Goal: Information Seeking & Learning: Learn about a topic

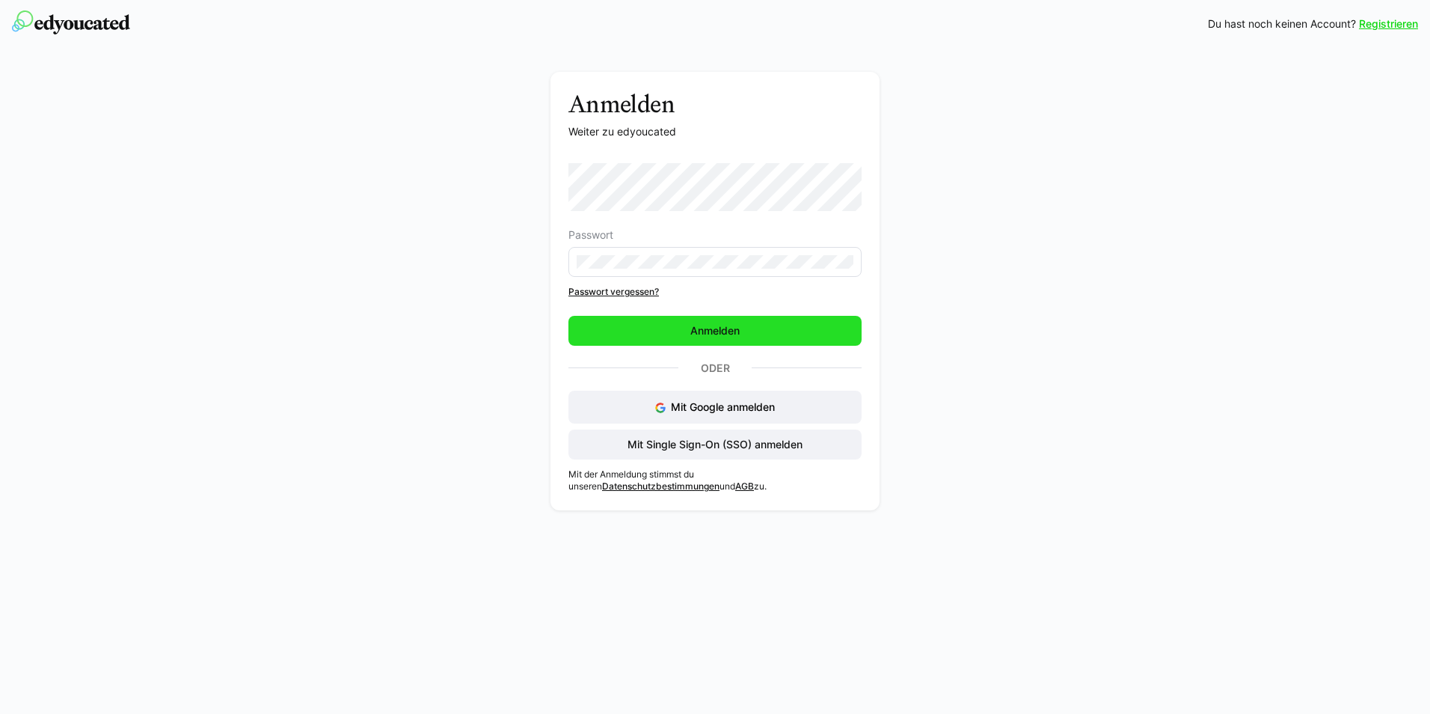
click at [717, 335] on span "Anmelden" at bounding box center [715, 330] width 54 height 15
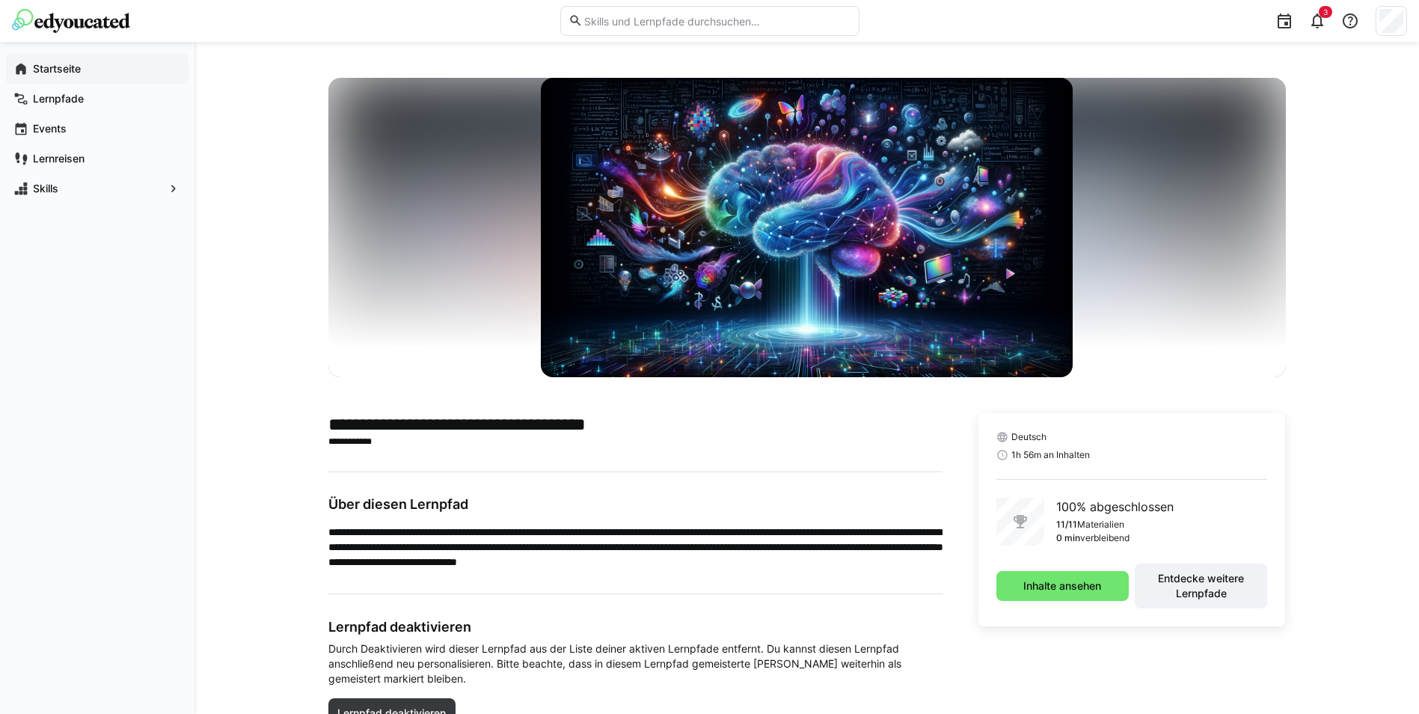
click at [0, 0] on app-navigation-label "Startseite" at bounding box center [0, 0] width 0 height 0
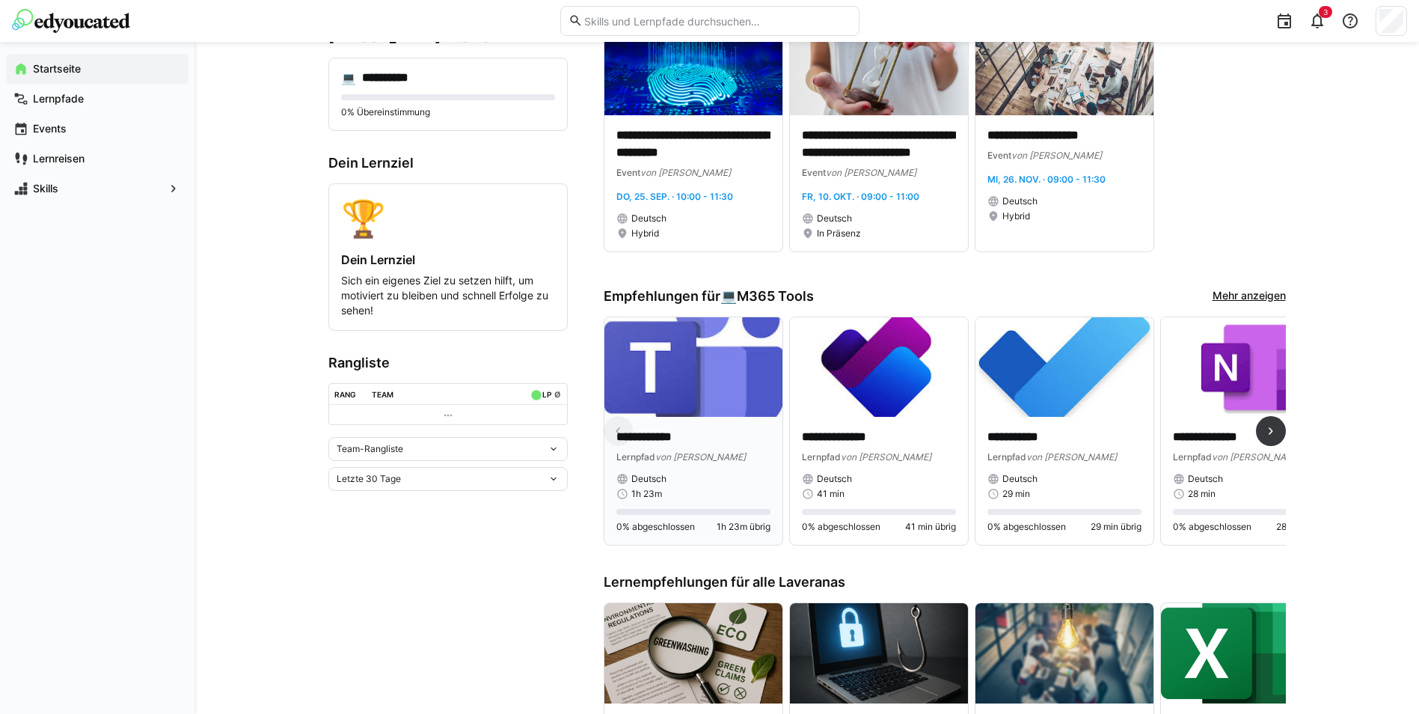
scroll to position [224, 0]
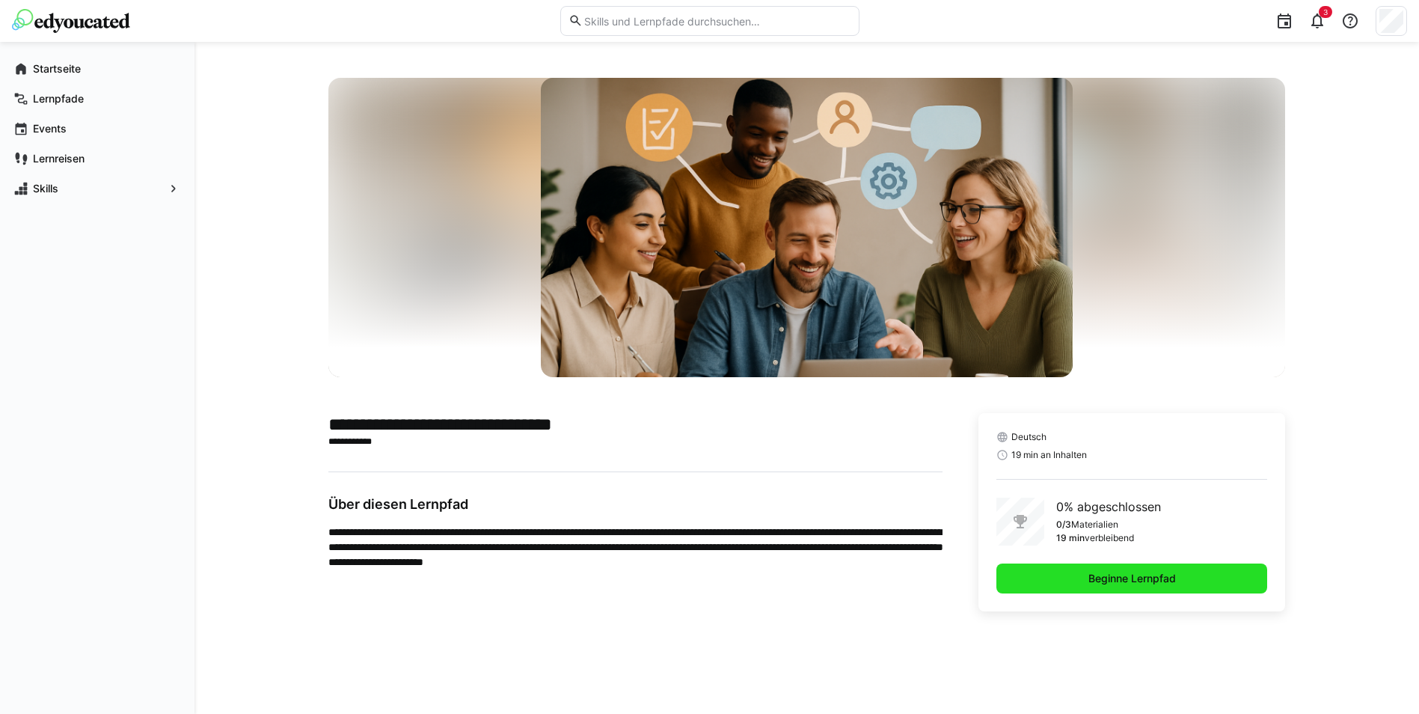
click at [1056, 576] on span "Beginne Lernpfad" at bounding box center [1132, 578] width 272 height 30
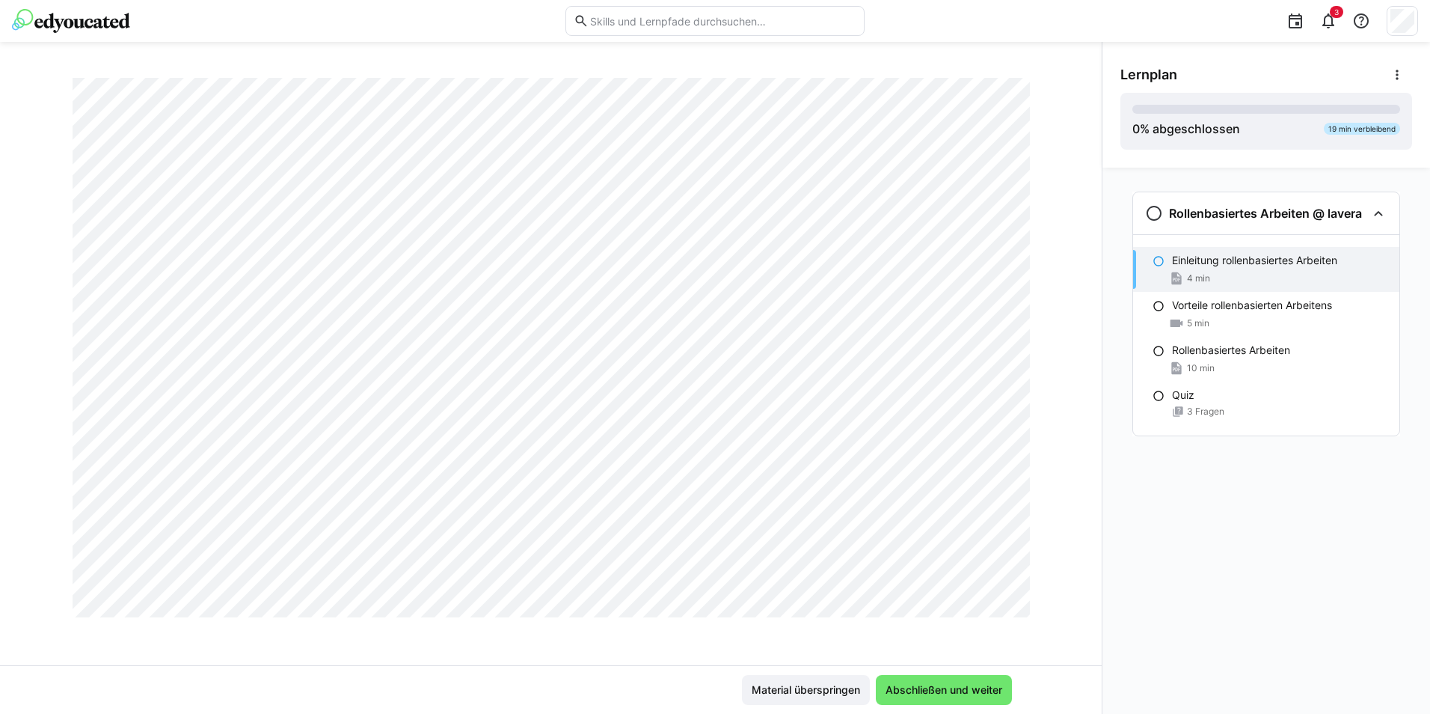
scroll to position [2772, 0]
click at [984, 688] on span "Abschließen und weiter" at bounding box center [943, 689] width 121 height 15
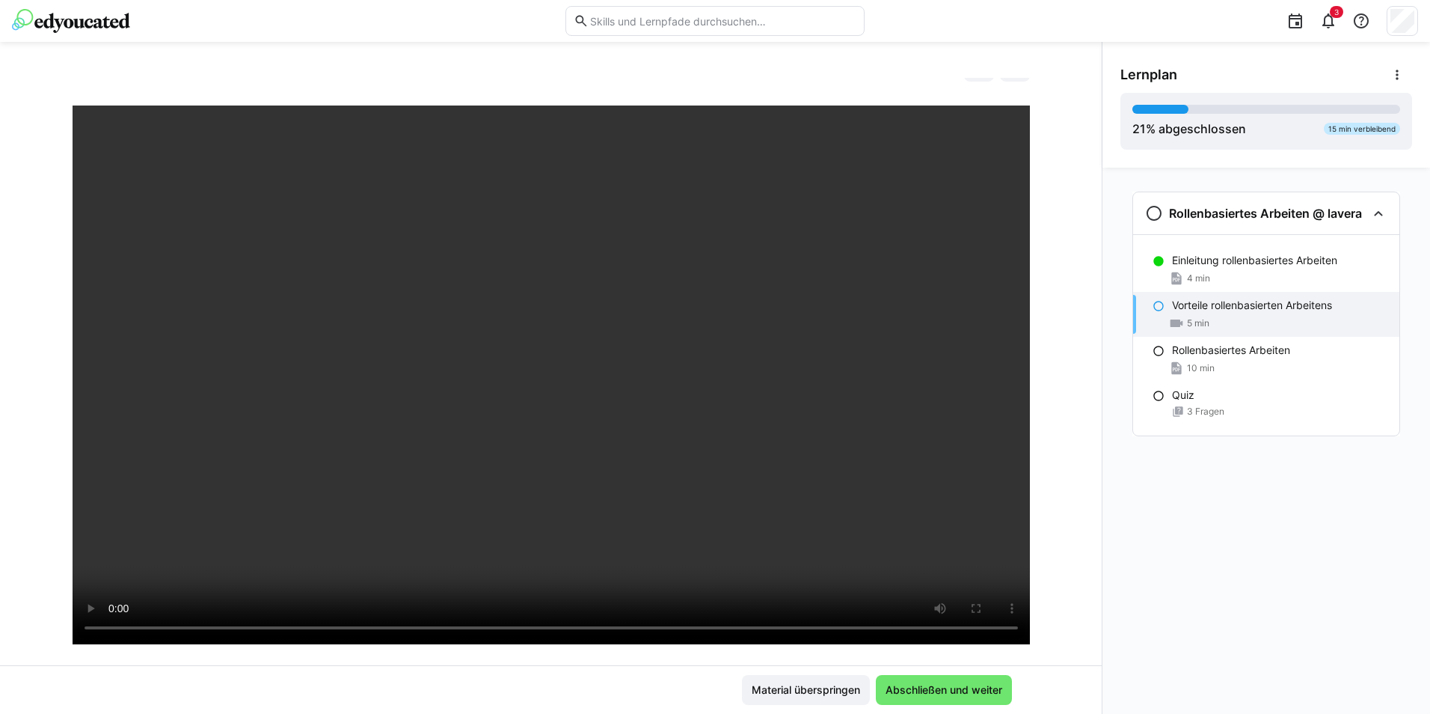
scroll to position [32, 0]
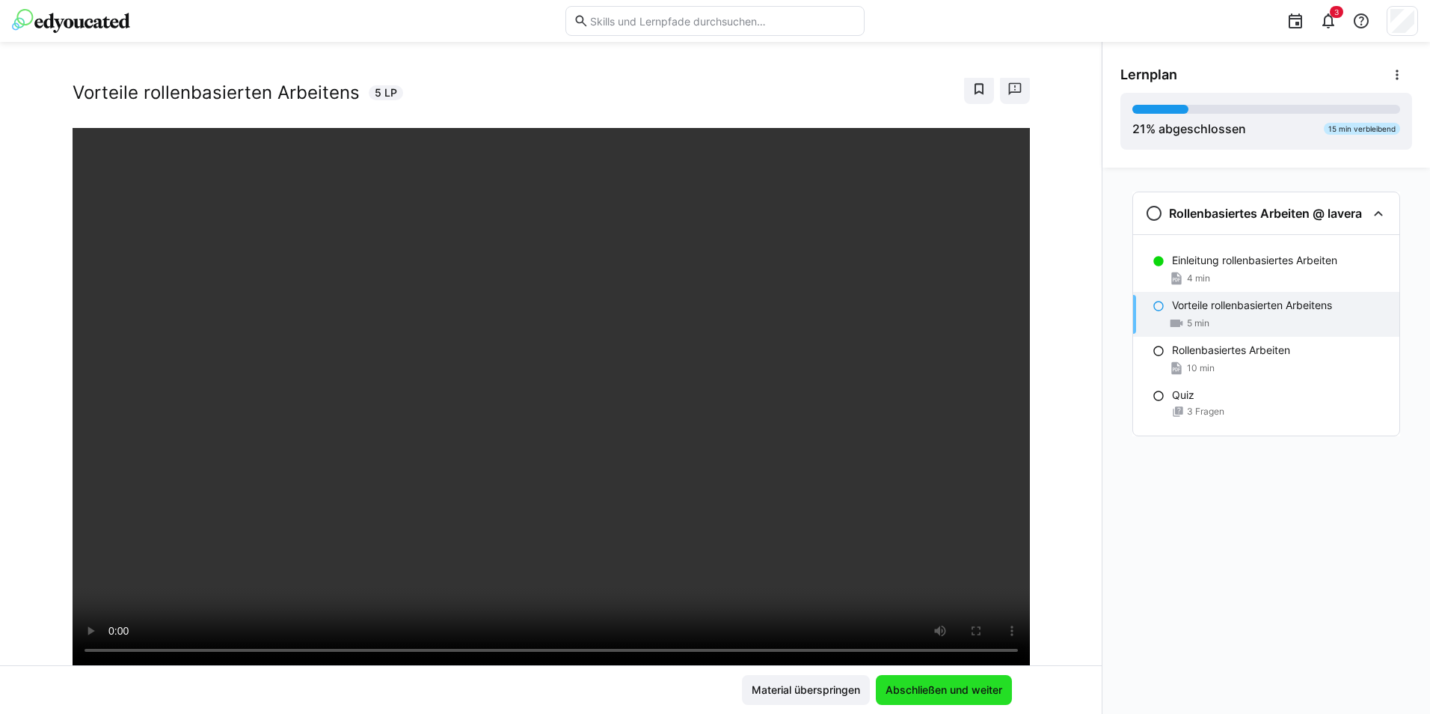
click at [933, 688] on span "Abschließen und weiter" at bounding box center [943, 689] width 121 height 15
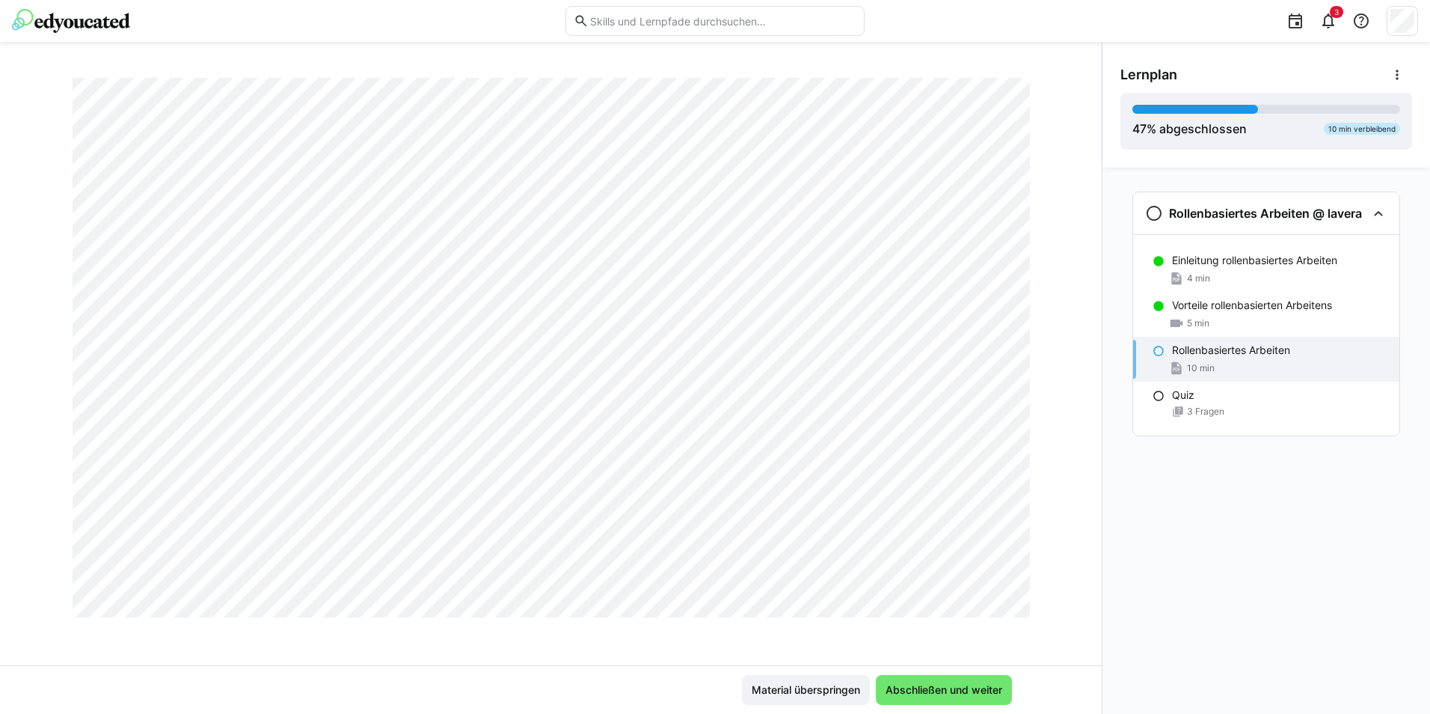
scroll to position [6048, 0]
click at [953, 680] on span "Abschließen und weiter" at bounding box center [944, 690] width 136 height 30
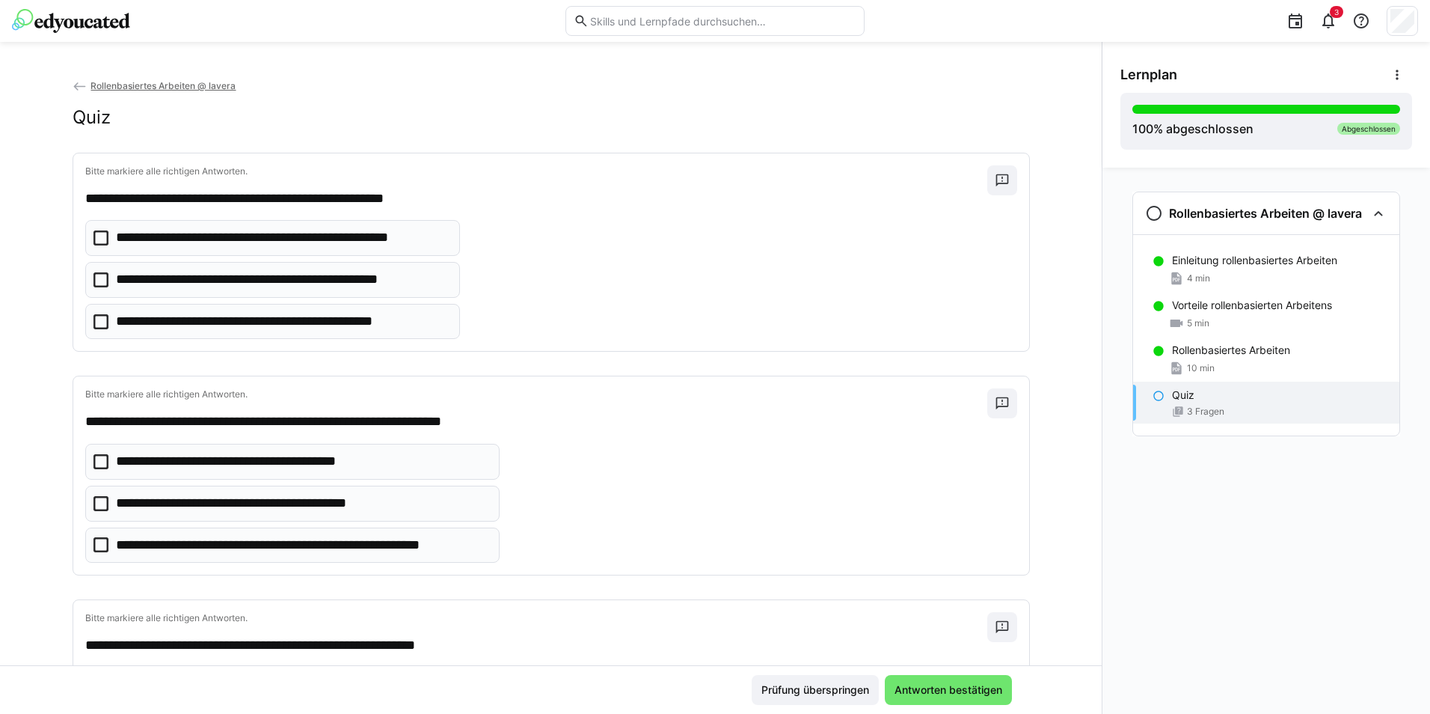
click at [94, 320] on icon at bounding box center [101, 321] width 15 height 15
click at [99, 542] on icon at bounding box center [101, 544] width 15 height 15
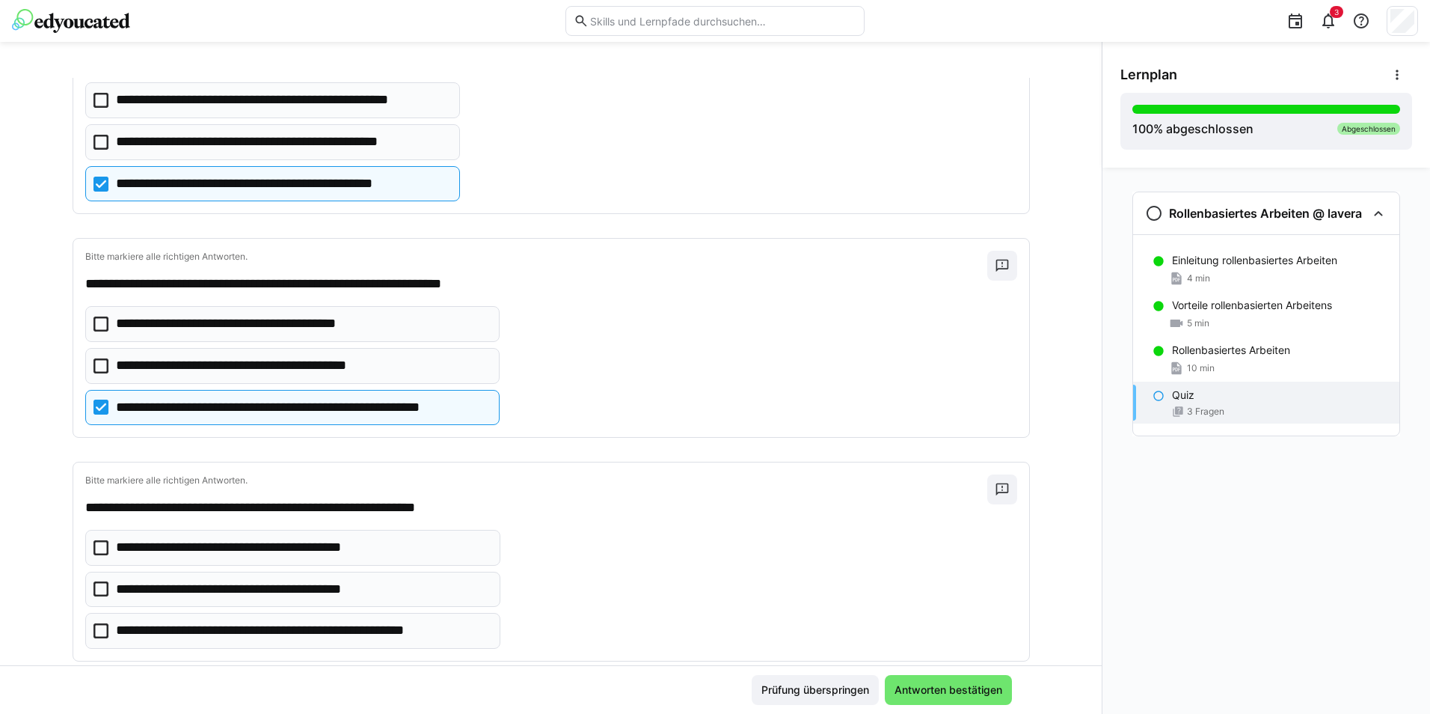
scroll to position [170, 0]
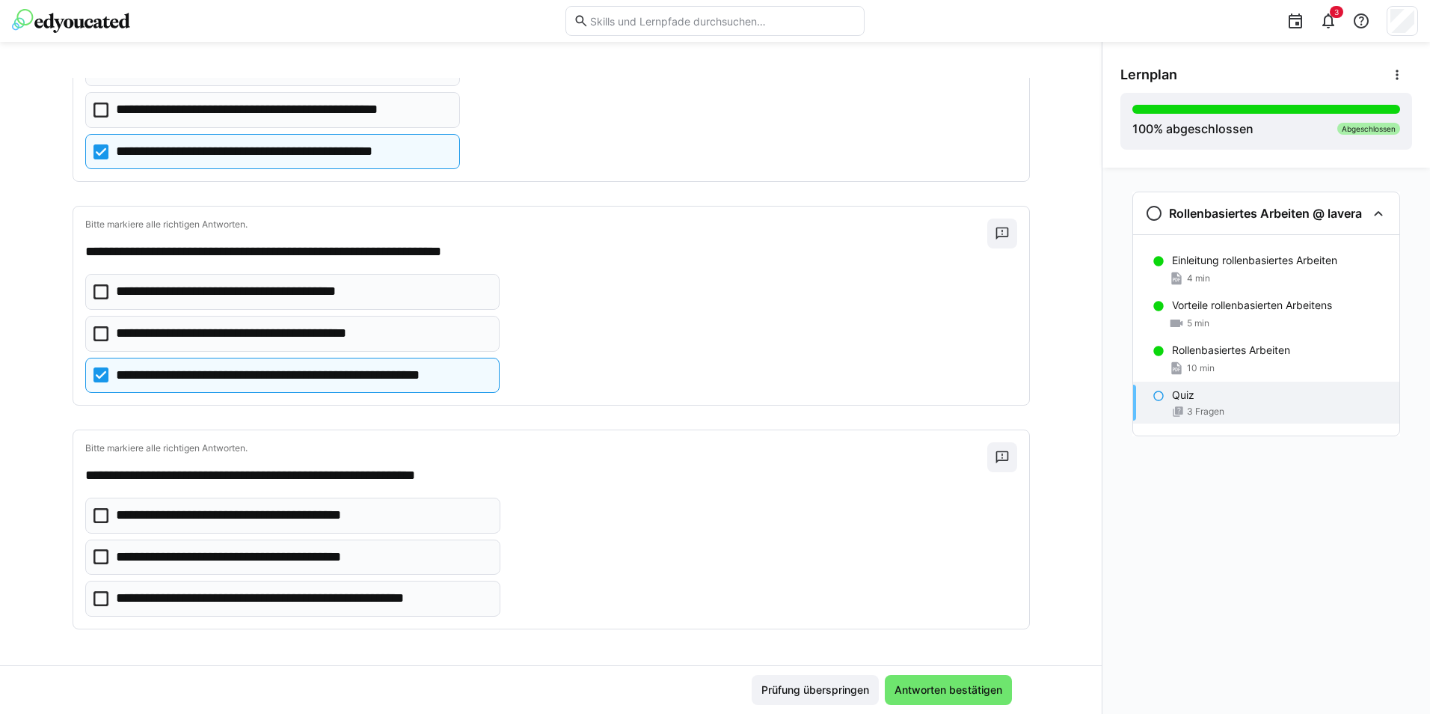
click at [105, 598] on eds-checkbox "**********" at bounding box center [293, 599] width 416 height 36
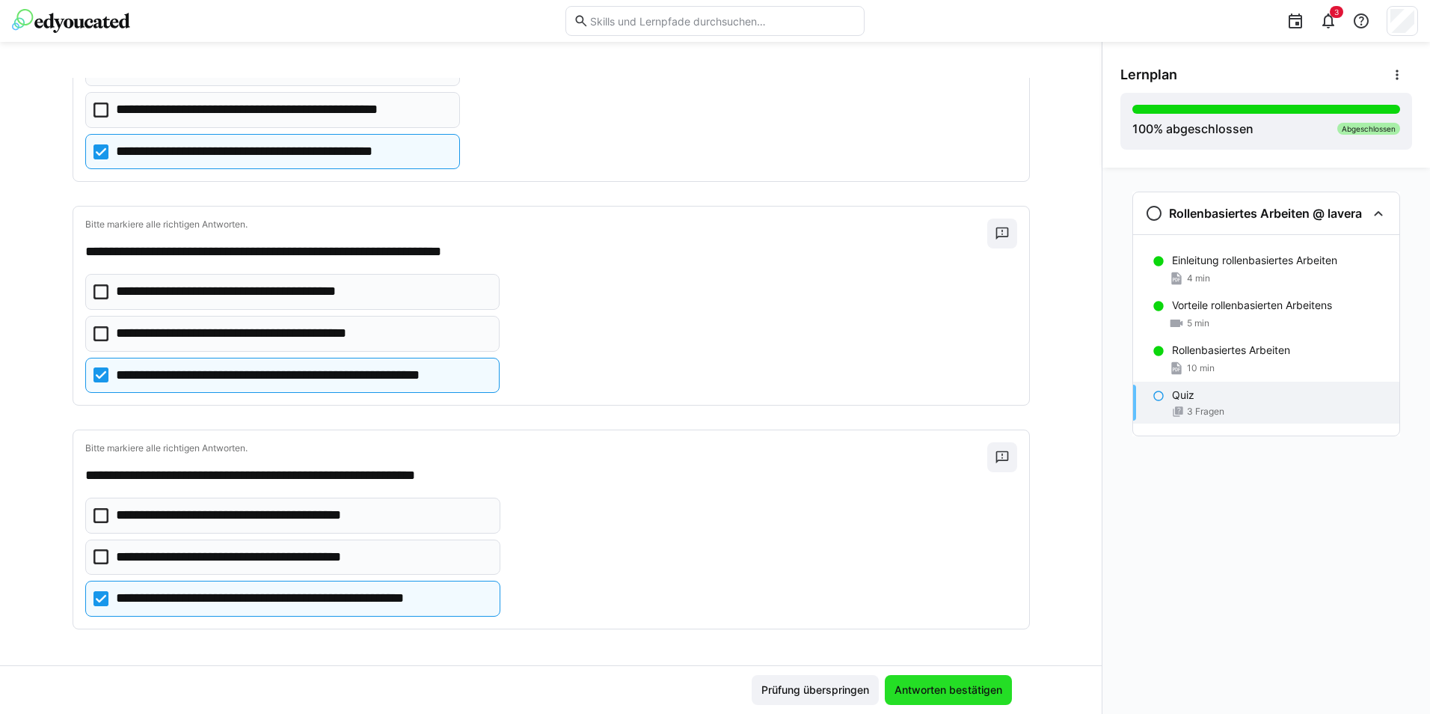
click at [920, 684] on span "Antworten bestätigen" at bounding box center [948, 689] width 112 height 15
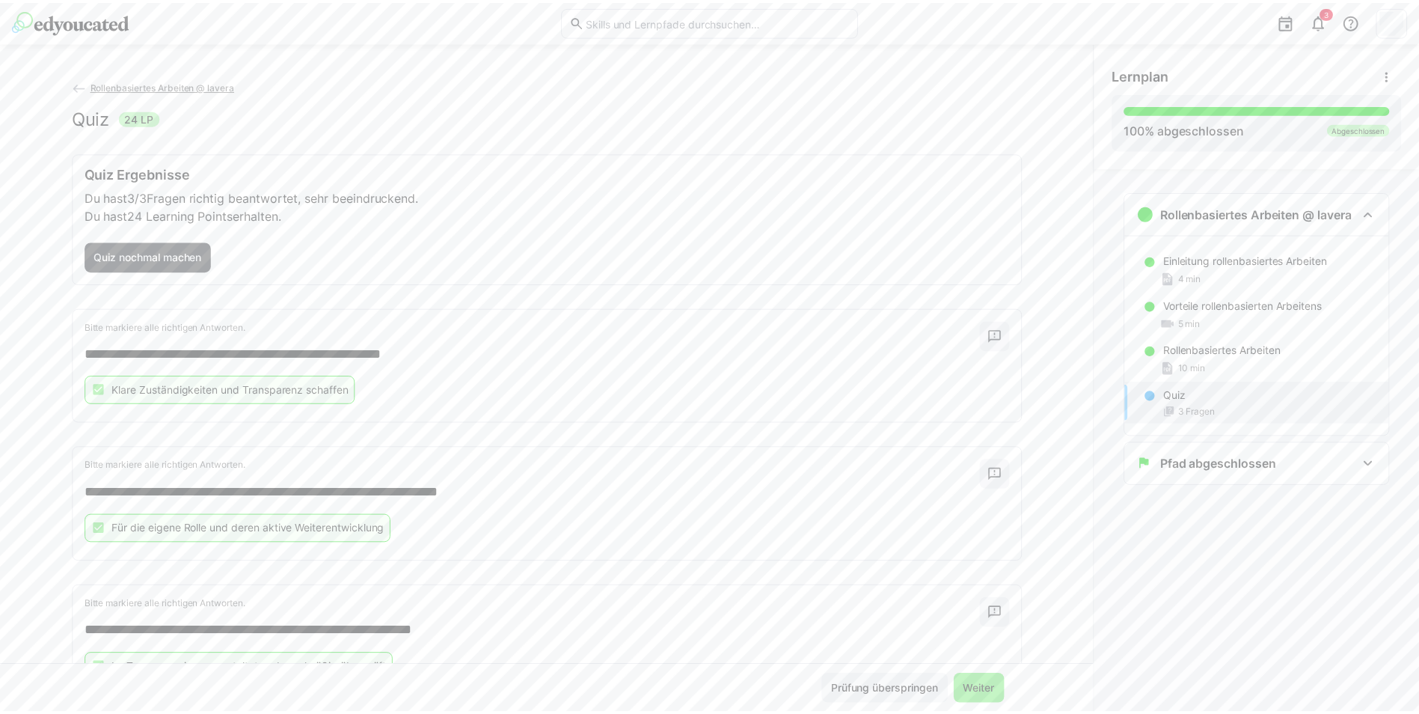
scroll to position [72, 0]
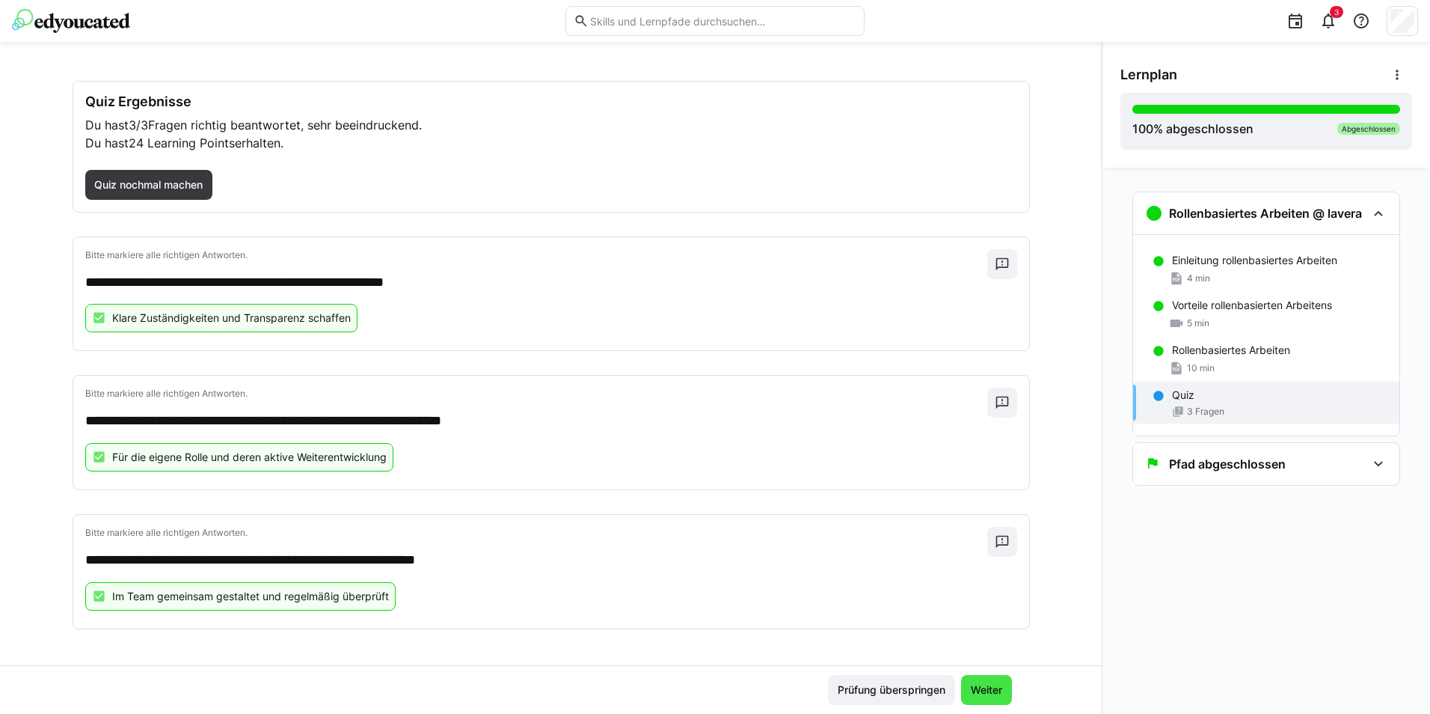
click at [966, 684] on span "Weiter" at bounding box center [986, 690] width 51 height 30
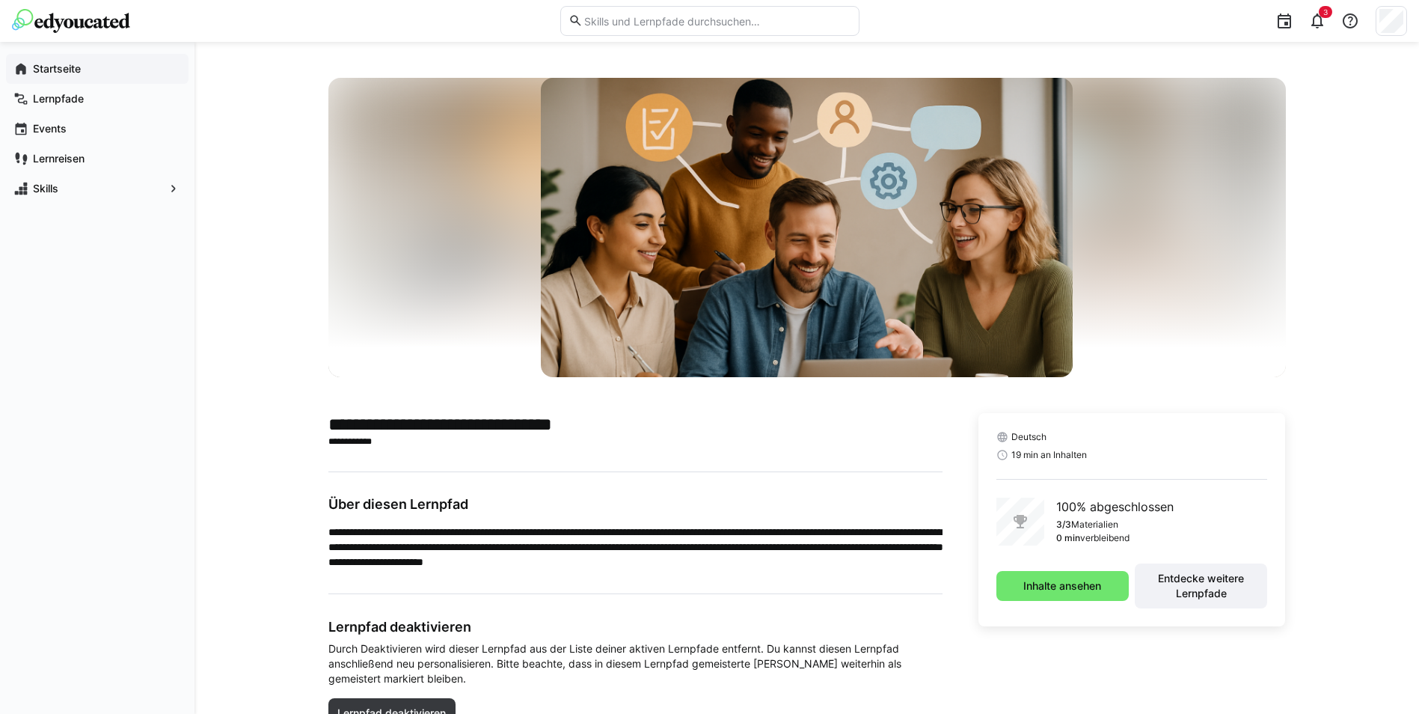
click at [87, 70] on span "Startseite" at bounding box center [106, 68] width 150 height 15
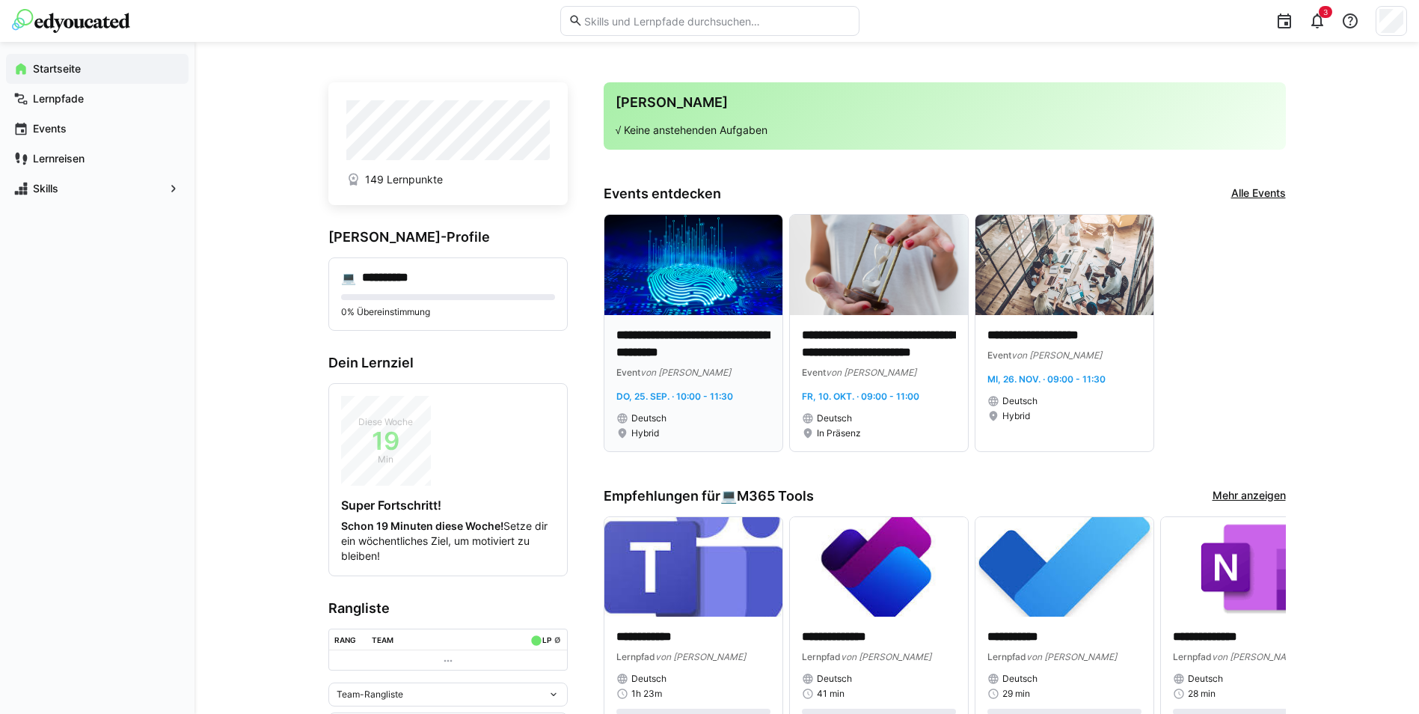
click at [728, 373] on div "Event von Laverana" at bounding box center [693, 371] width 154 height 15
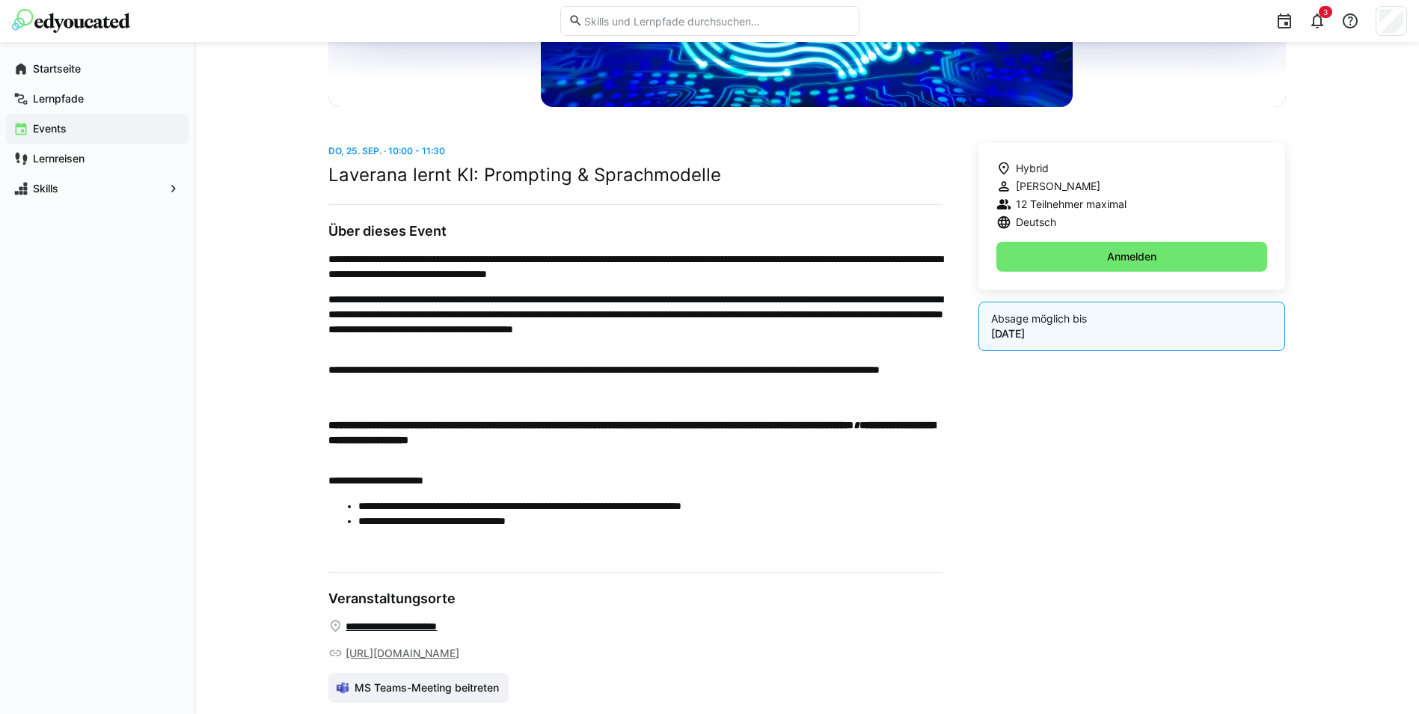
scroll to position [299, 0]
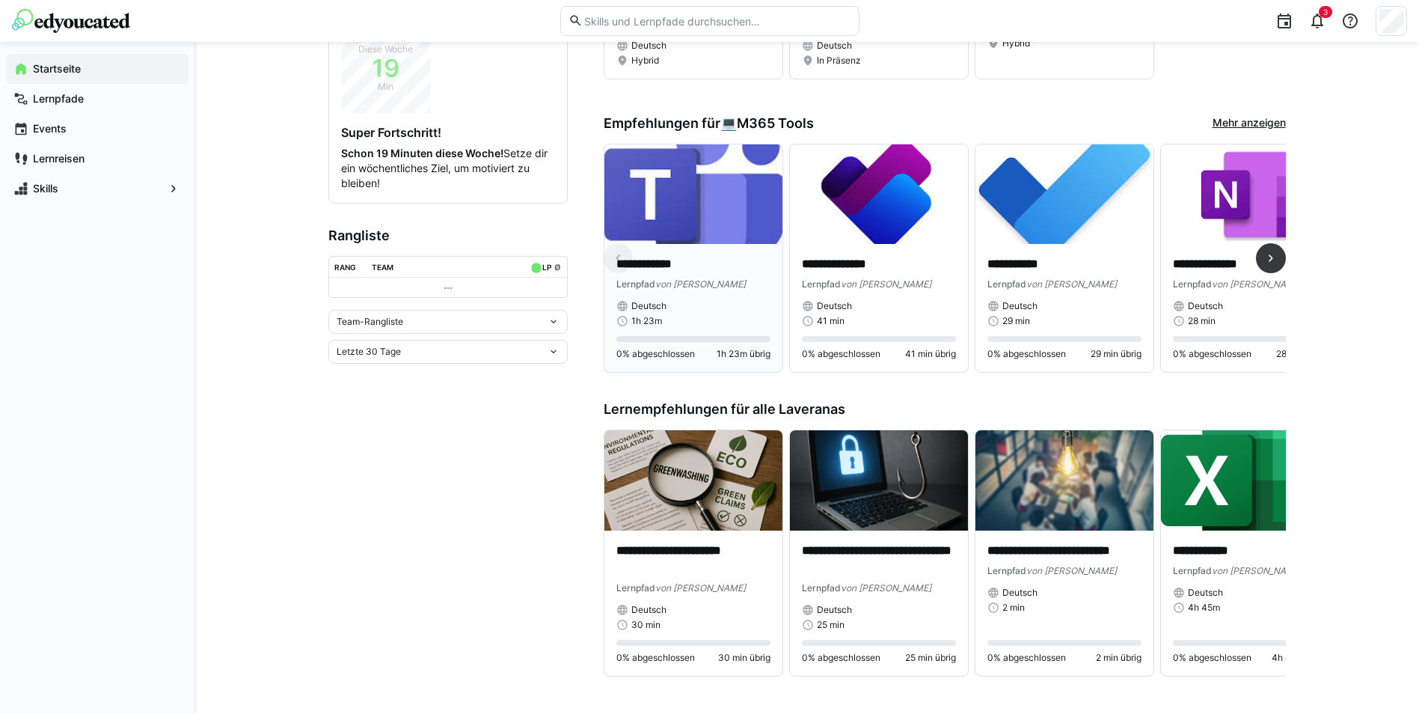
scroll to position [374, 0]
